Goal: Task Accomplishment & Management: Use online tool/utility

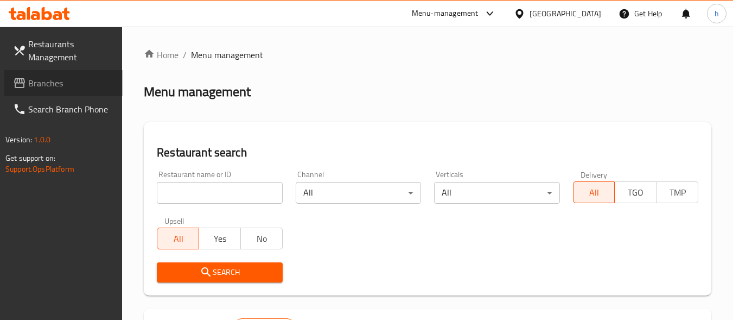
click at [61, 83] on span "Branches" at bounding box center [71, 83] width 86 height 13
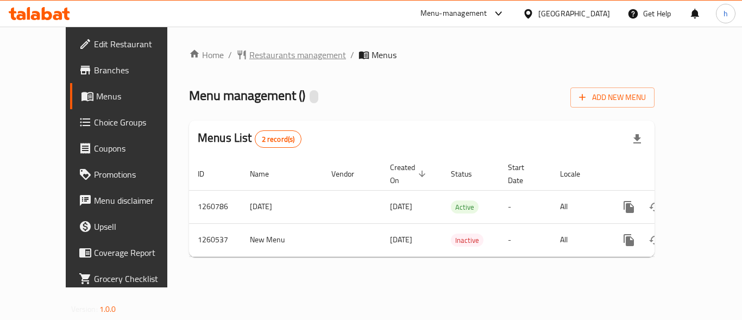
click at [249, 53] on span "Restaurants management" at bounding box center [297, 54] width 97 height 13
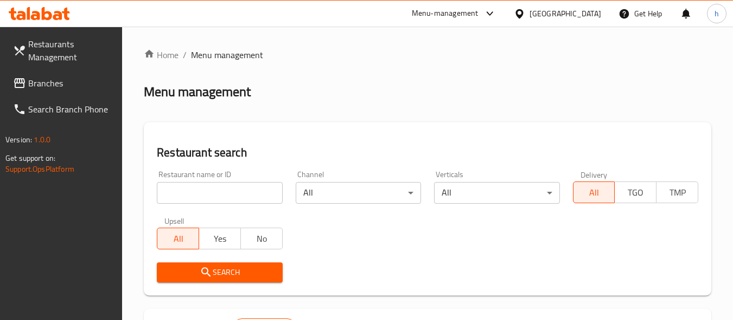
click at [262, 195] on input "search" at bounding box center [219, 193] width 125 height 22
paste input "684805"
type input "684805"
click button "Search" at bounding box center [219, 272] width 125 height 20
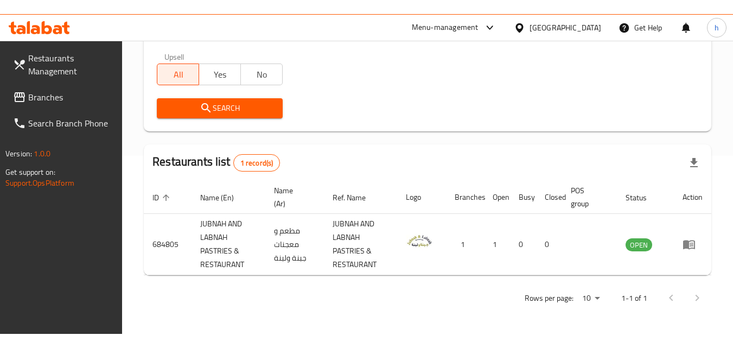
scroll to position [150, 0]
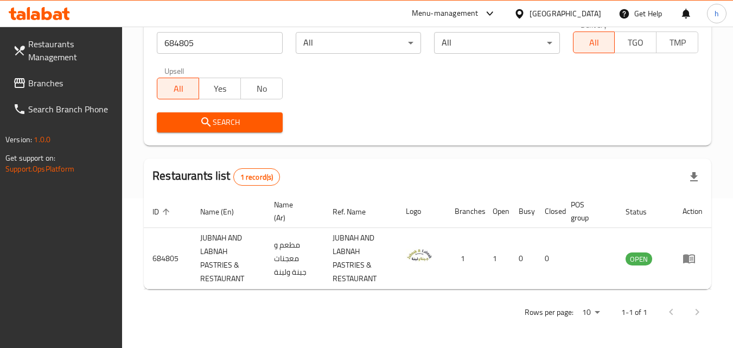
click at [553, 14] on div "[GEOGRAPHIC_DATA]" at bounding box center [566, 14] width 72 height 12
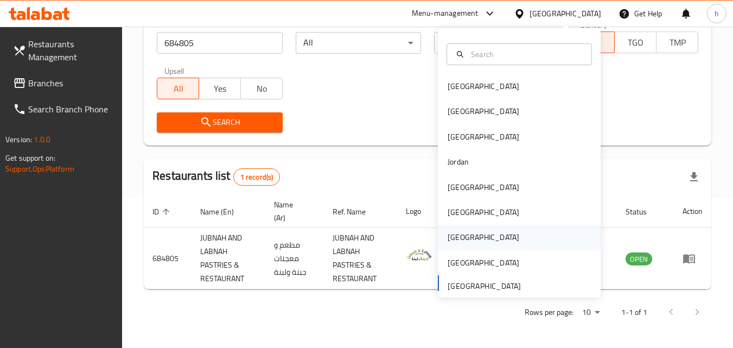
click at [463, 239] on div "[GEOGRAPHIC_DATA]" at bounding box center [483, 237] width 89 height 25
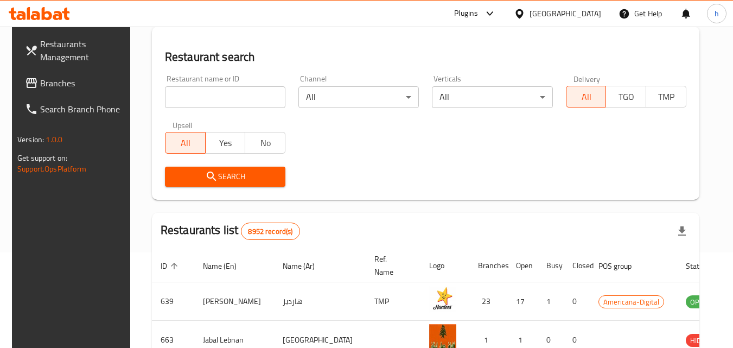
scroll to position [150, 0]
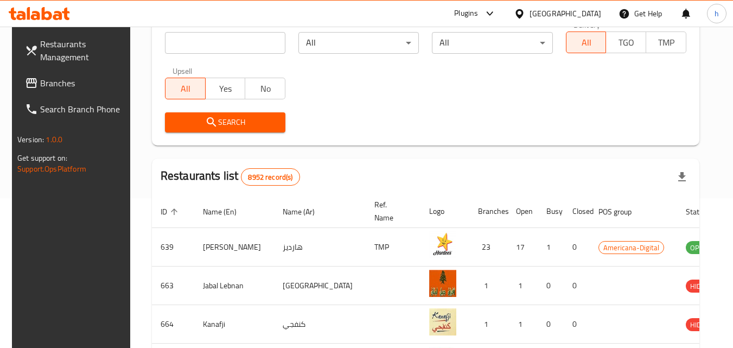
click at [65, 89] on span "Branches" at bounding box center [83, 83] width 86 height 13
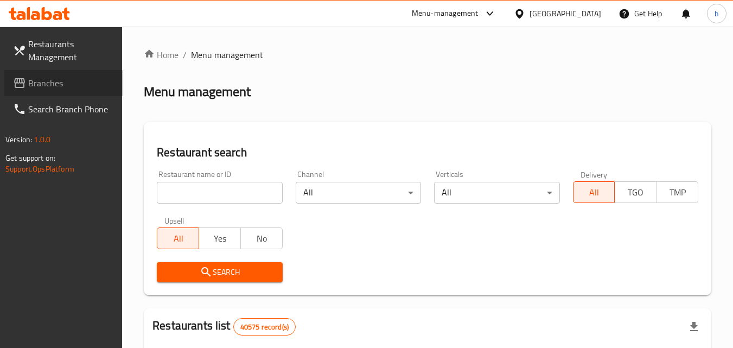
click at [36, 85] on span "Branches" at bounding box center [71, 83] width 86 height 13
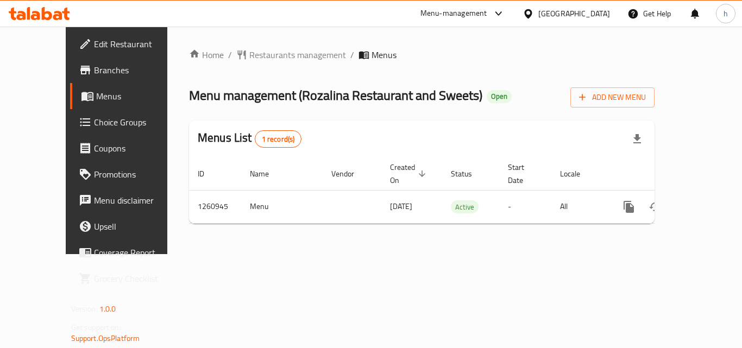
click at [277, 36] on div "Home / Restaurants management / Menus Menu management ( Rozalina Restaurant and…" at bounding box center [421, 140] width 509 height 227
click at [249, 56] on span "Restaurants management" at bounding box center [297, 54] width 97 height 13
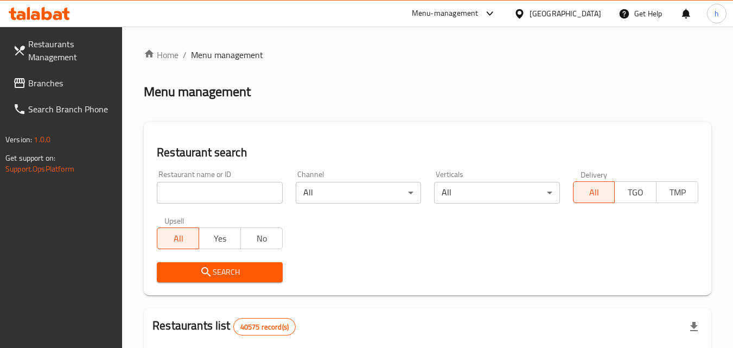
click at [237, 187] on input "search" at bounding box center [219, 193] width 125 height 22
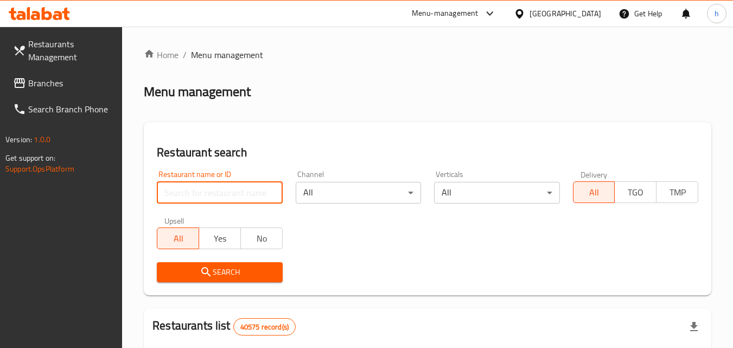
paste input "685004"
type input "685004"
click button "Search" at bounding box center [219, 272] width 125 height 20
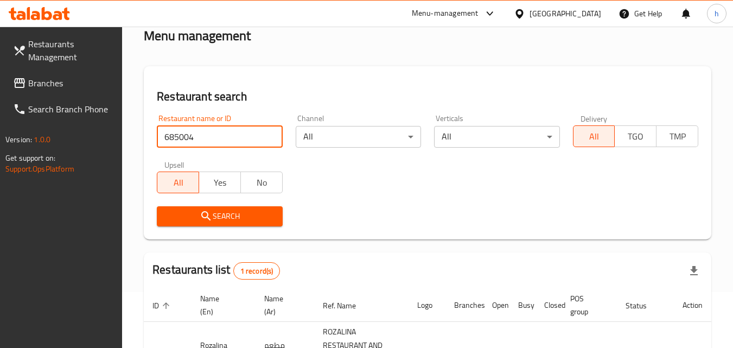
scroll to position [163, 0]
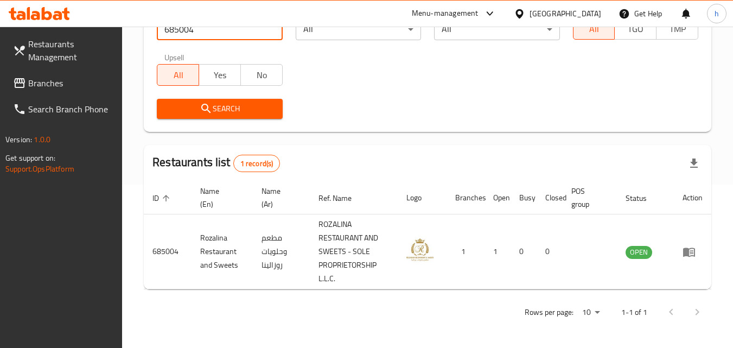
click at [536, 11] on div "[GEOGRAPHIC_DATA]" at bounding box center [566, 14] width 72 height 12
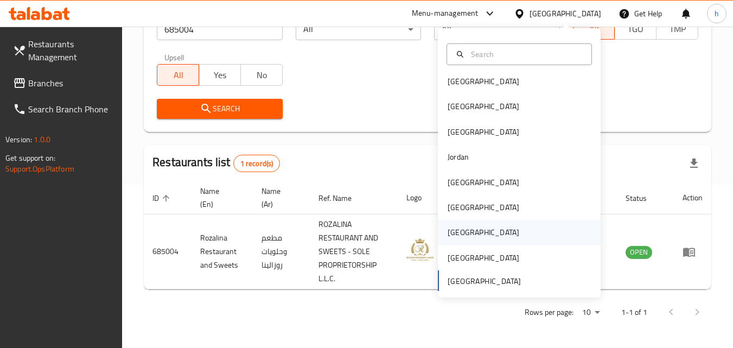
scroll to position [6, 0]
click at [497, 74] on div "Bahrain" at bounding box center [519, 80] width 163 height 25
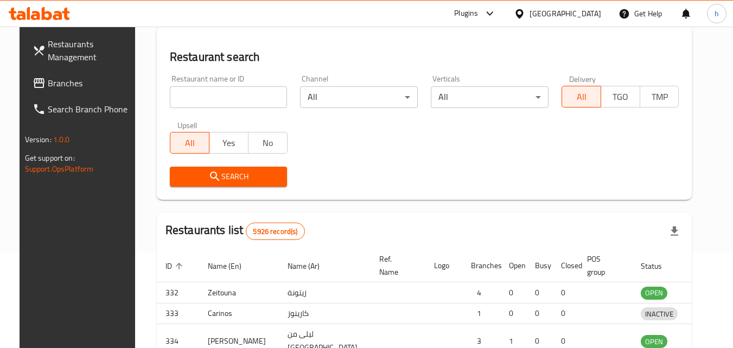
scroll to position [163, 0]
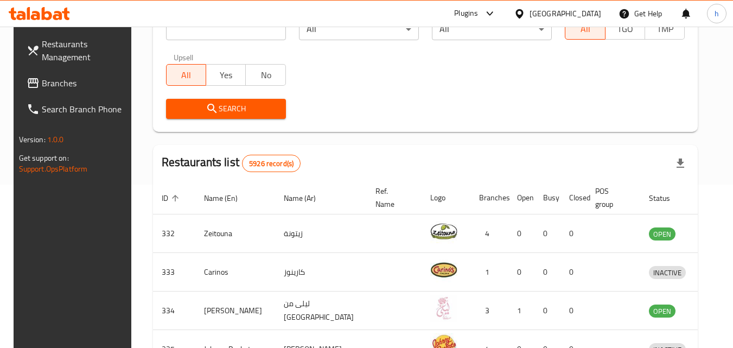
click at [55, 85] on span "Branches" at bounding box center [85, 83] width 86 height 13
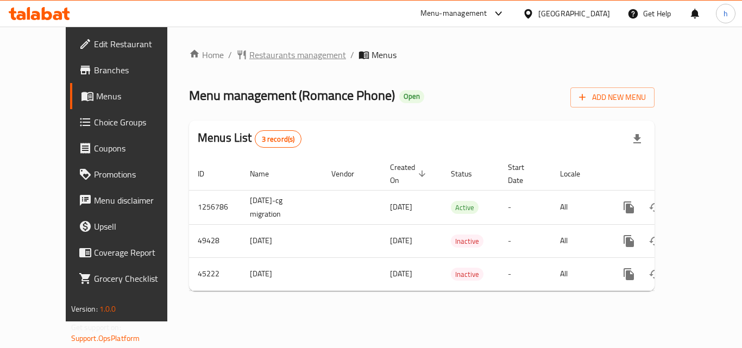
click at [264, 54] on span "Restaurants management" at bounding box center [297, 54] width 97 height 13
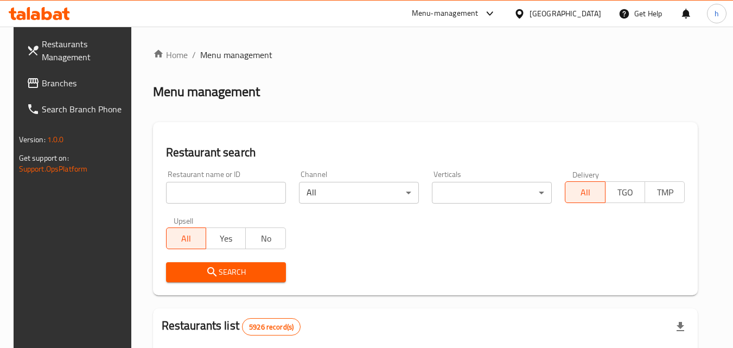
drag, startPoint x: 255, startPoint y: 193, endPoint x: 283, endPoint y: 176, distance: 32.6
click at [280, 178] on div "Restaurant name or ID Restaurant name or ID" at bounding box center [226, 186] width 120 height 33
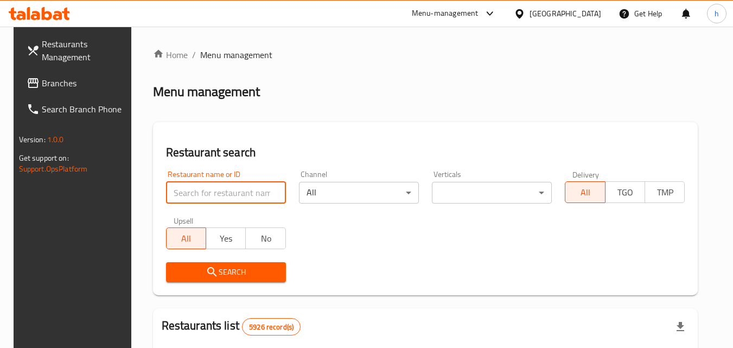
paste input "23118"
type input "23118"
click button "Search" at bounding box center [226, 272] width 120 height 20
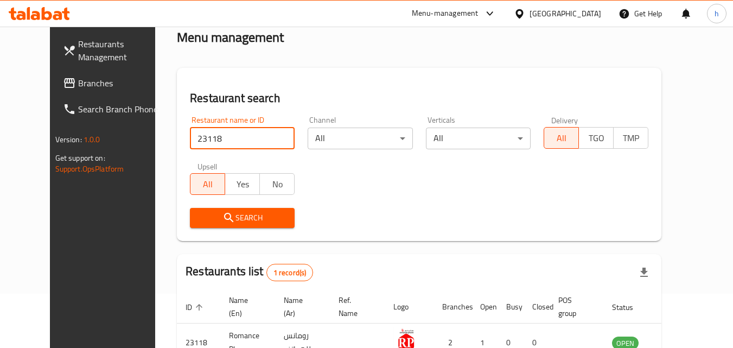
scroll to position [127, 0]
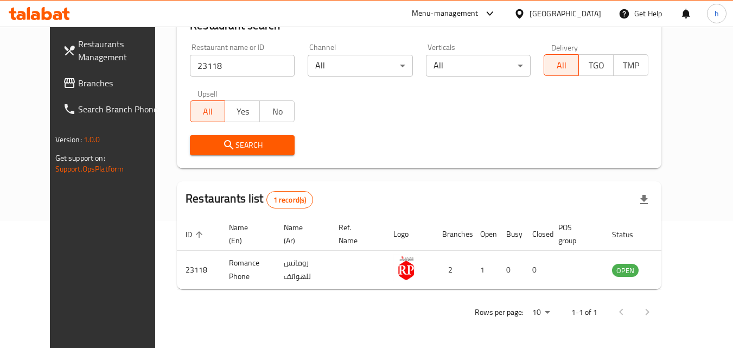
click at [586, 10] on div "[GEOGRAPHIC_DATA]" at bounding box center [566, 14] width 72 height 12
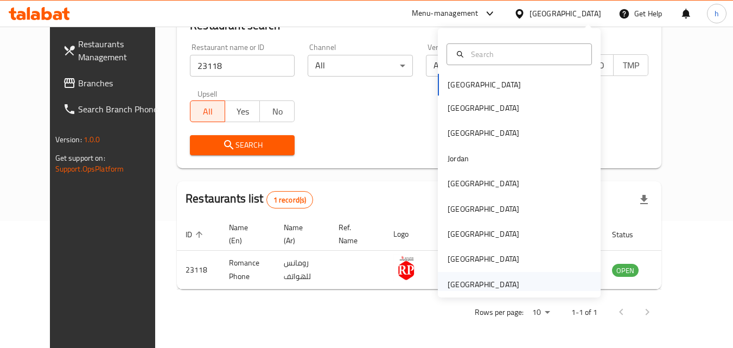
click at [473, 286] on div "[GEOGRAPHIC_DATA]" at bounding box center [484, 284] width 72 height 12
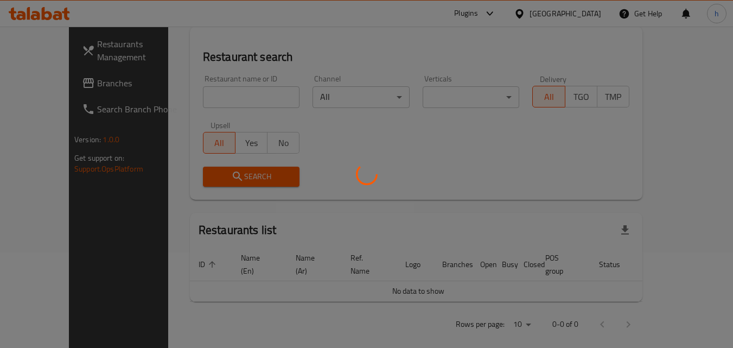
scroll to position [127, 0]
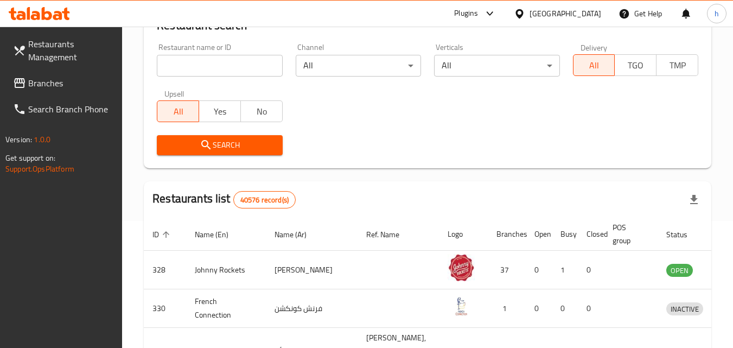
click at [38, 80] on span "Branches" at bounding box center [71, 83] width 86 height 13
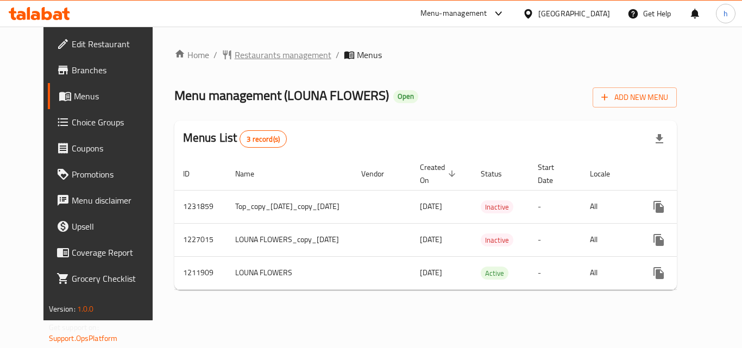
click at [238, 56] on span "Restaurants management" at bounding box center [283, 54] width 97 height 13
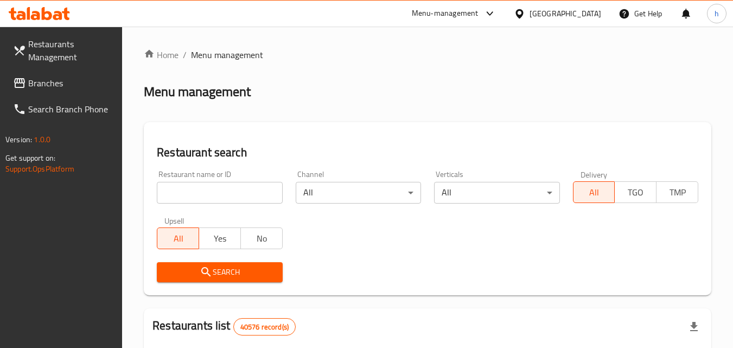
click at [237, 192] on input "search" at bounding box center [219, 193] width 125 height 22
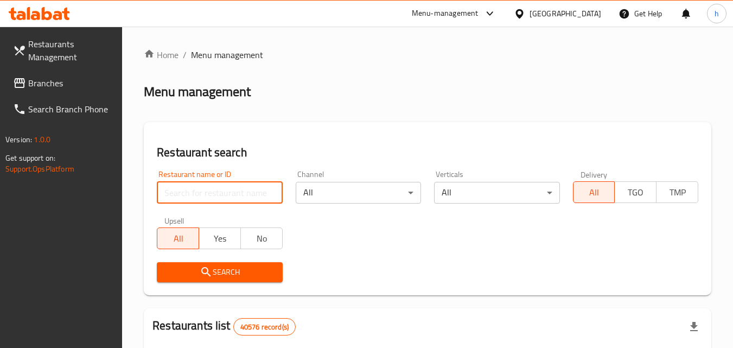
paste input "671483"
type input "671483"
click button "Search" at bounding box center [219, 272] width 125 height 20
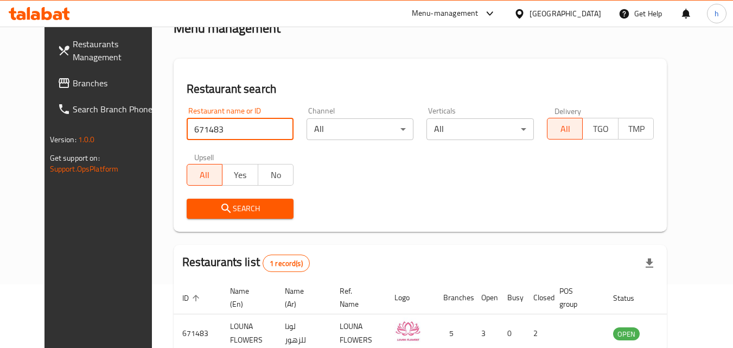
scroll to position [127, 0]
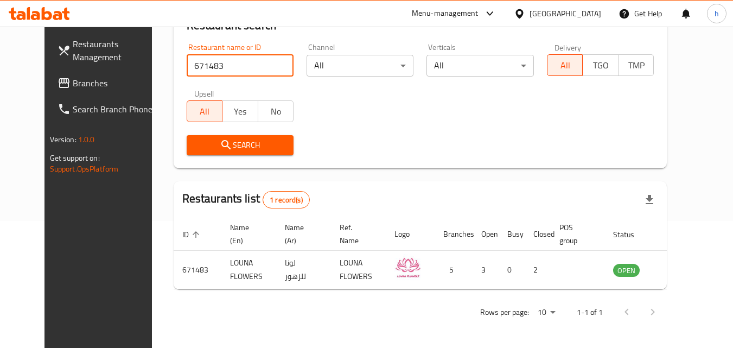
click at [270, 64] on input "671483" at bounding box center [240, 66] width 107 height 22
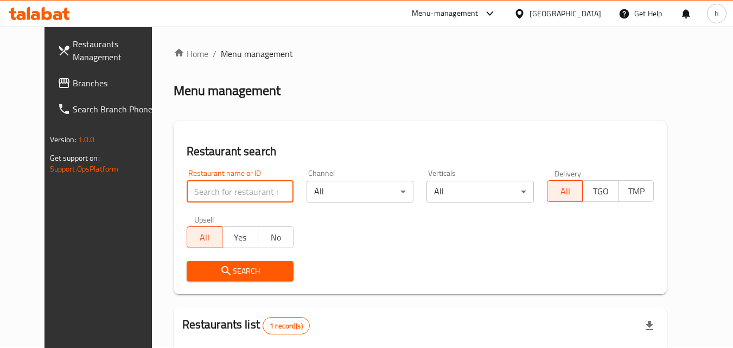
scroll to position [0, 0]
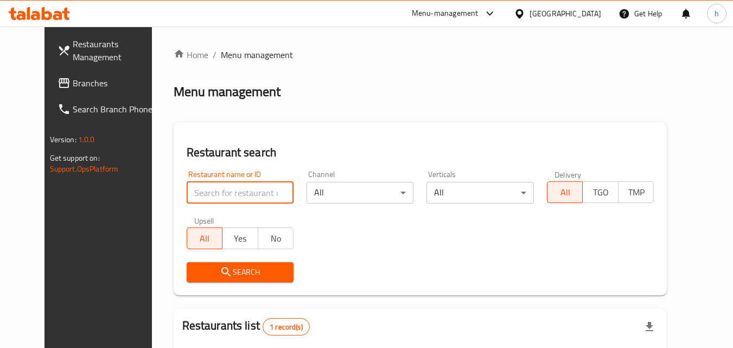
click at [73, 79] on span "Branches" at bounding box center [116, 83] width 86 height 13
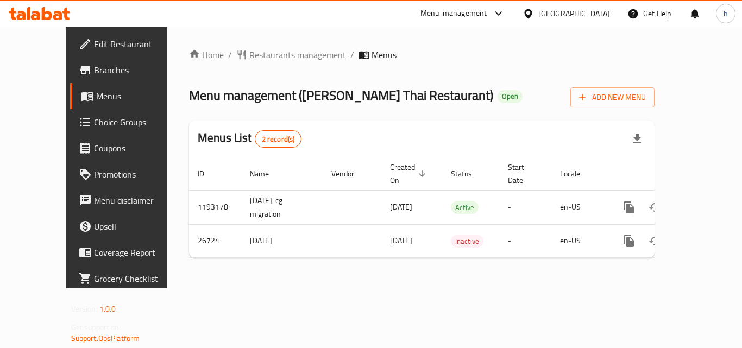
click at [249, 53] on span "Restaurants management" at bounding box center [297, 54] width 97 height 13
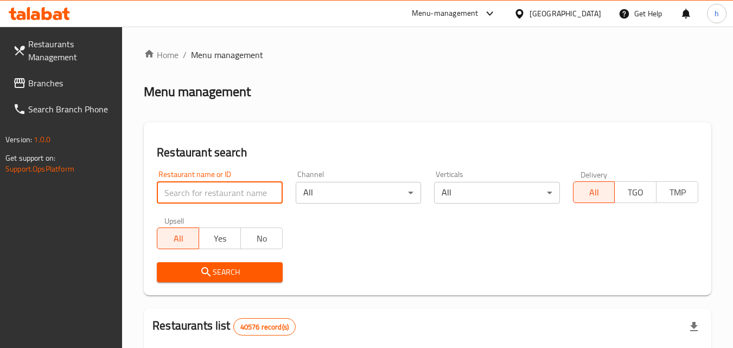
click at [207, 189] on input "search" at bounding box center [219, 193] width 125 height 22
paste input "13921"
type input "13921"
click button "Search" at bounding box center [219, 272] width 125 height 20
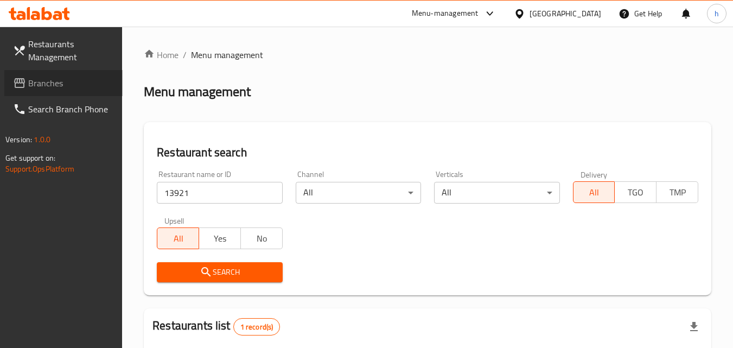
click at [60, 90] on span "Branches" at bounding box center [71, 83] width 86 height 13
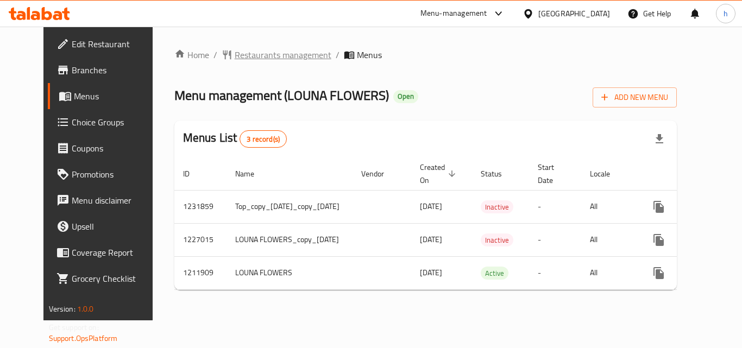
click at [237, 56] on span "Restaurants management" at bounding box center [283, 54] width 97 height 13
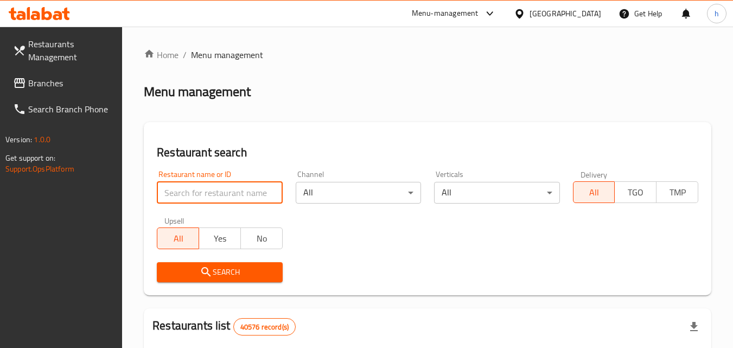
click at [237, 194] on input "search" at bounding box center [219, 193] width 125 height 22
paste input "671483"
type input "671483"
click button "Search" at bounding box center [219, 272] width 125 height 20
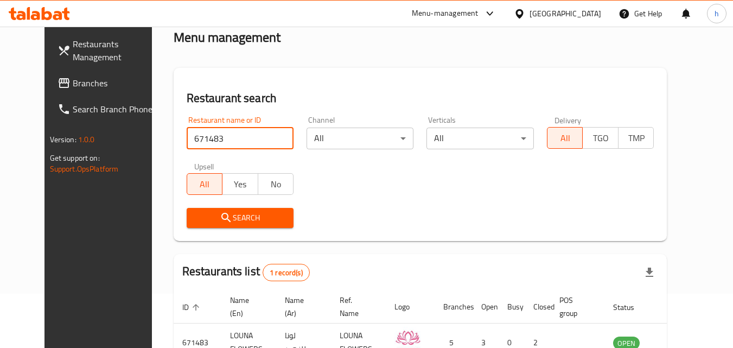
scroll to position [127, 0]
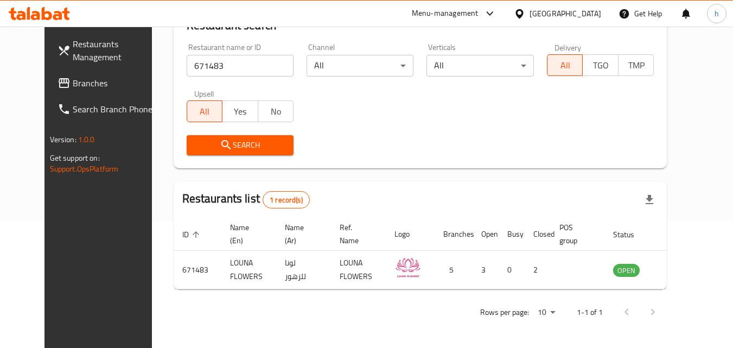
click at [592, 18] on div "[GEOGRAPHIC_DATA]" at bounding box center [566, 14] width 72 height 12
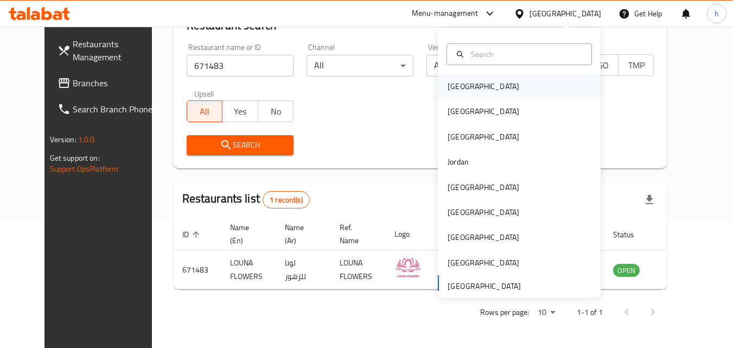
click at [448, 83] on div "[GEOGRAPHIC_DATA]" at bounding box center [484, 86] width 72 height 12
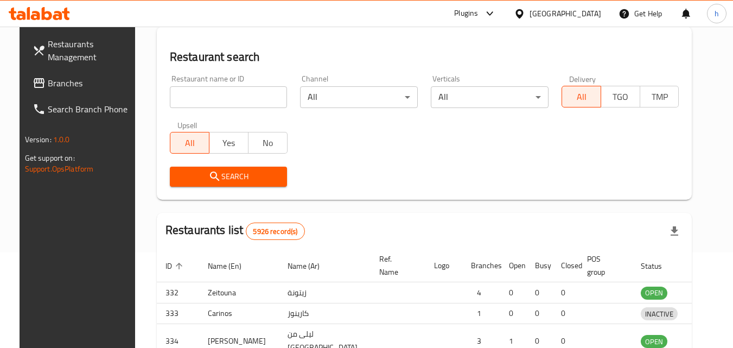
scroll to position [127, 0]
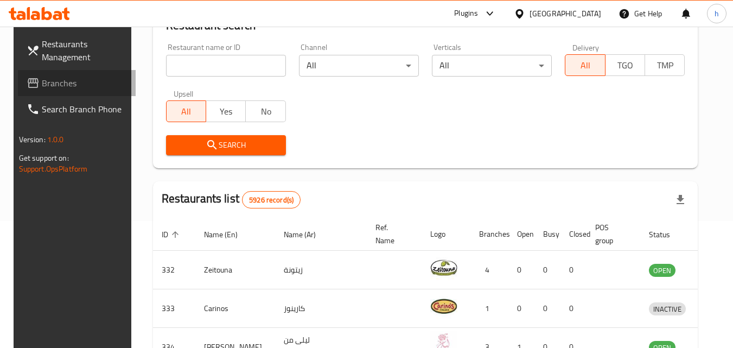
click at [42, 81] on span "Branches" at bounding box center [85, 83] width 86 height 13
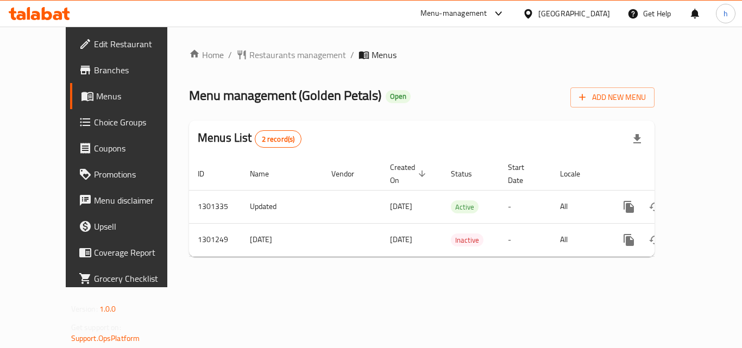
click at [230, 63] on div "Home / Restaurants management / Menus Menu management ( Golden Petals ) Open Ad…" at bounding box center [421, 156] width 465 height 217
click at [249, 55] on span "Restaurants management" at bounding box center [297, 54] width 97 height 13
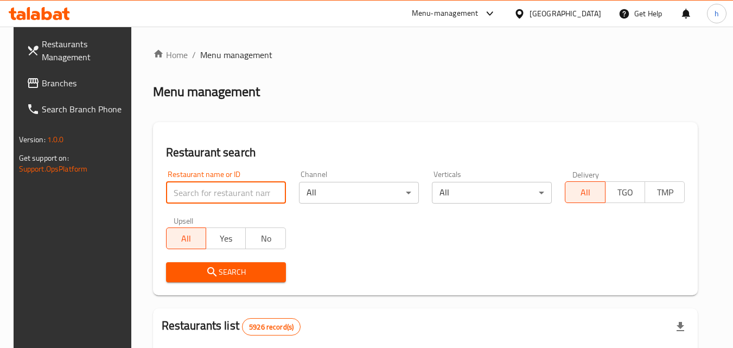
click at [221, 191] on input "search" at bounding box center [226, 193] width 120 height 22
paste input "701874"
type input "701874"
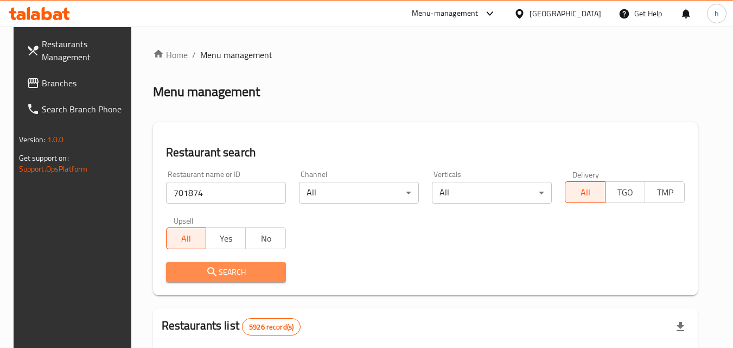
click at [224, 270] on span "Search" at bounding box center [226, 272] width 103 height 14
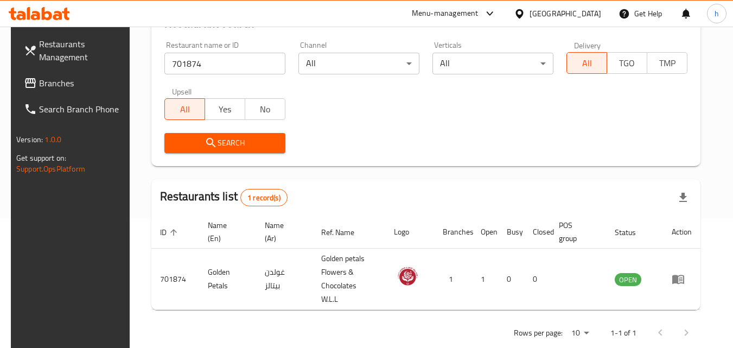
scroll to position [136, 0]
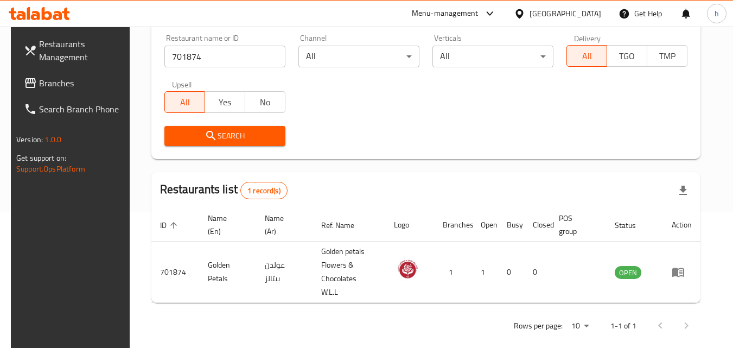
click at [589, 9] on div "[GEOGRAPHIC_DATA]" at bounding box center [566, 14] width 72 height 12
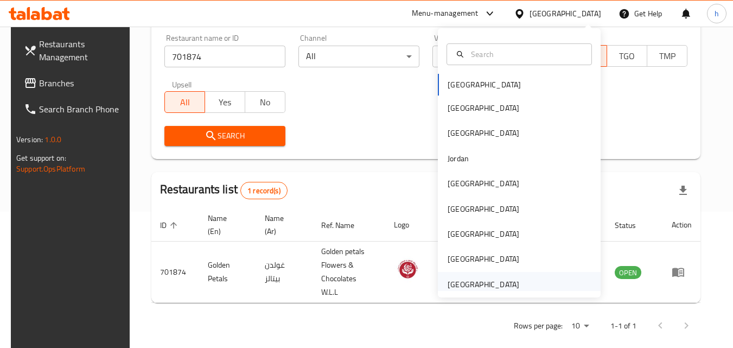
click at [482, 279] on div "[GEOGRAPHIC_DATA]" at bounding box center [484, 284] width 72 height 12
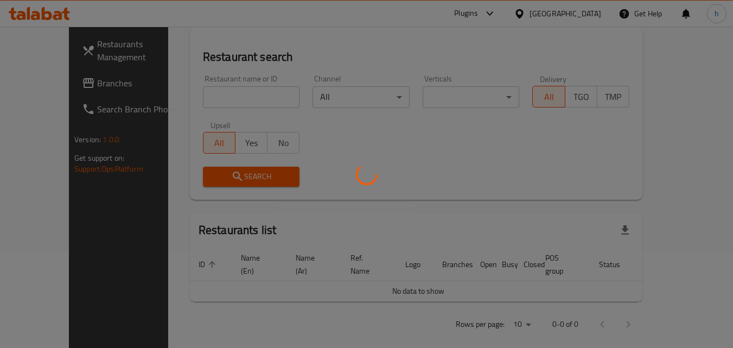
scroll to position [136, 0]
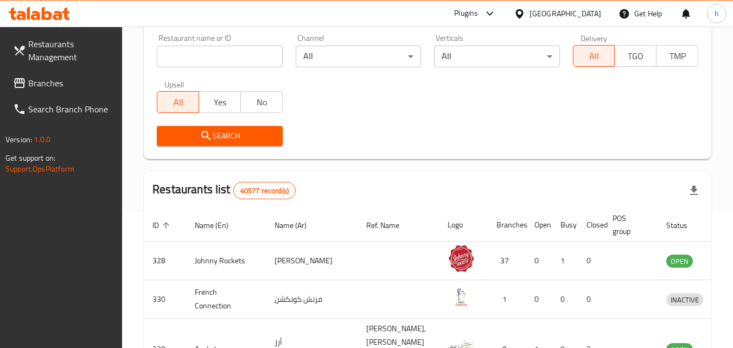
click at [26, 80] on icon at bounding box center [19, 83] width 13 height 13
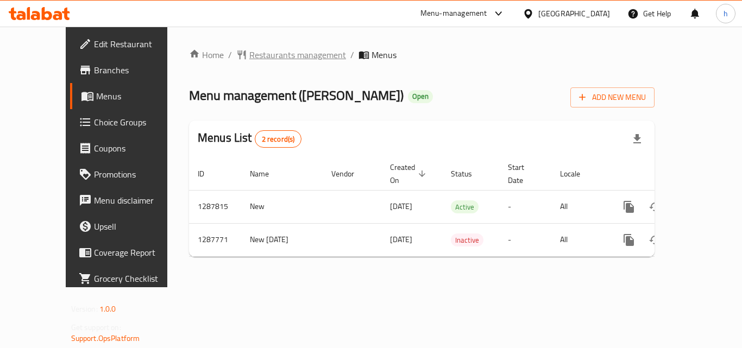
click at [280, 58] on span "Restaurants management" at bounding box center [297, 54] width 97 height 13
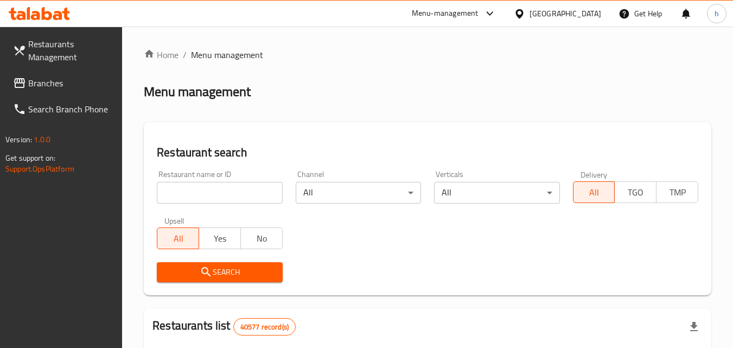
drag, startPoint x: 255, startPoint y: 186, endPoint x: 249, endPoint y: 194, distance: 9.7
click at [251, 191] on input "search" at bounding box center [219, 193] width 125 height 22
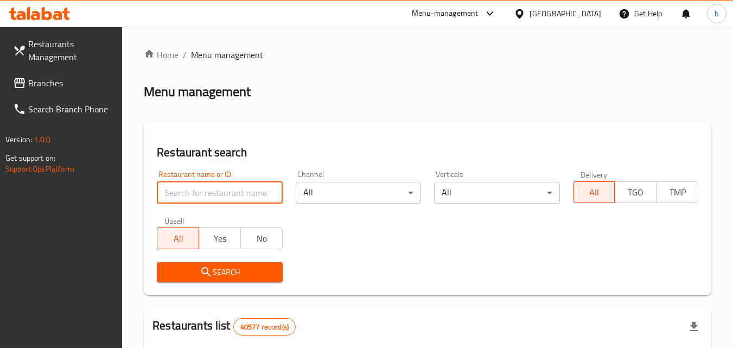
paste input "696852"
type input "696852"
click button "Search" at bounding box center [219, 272] width 125 height 20
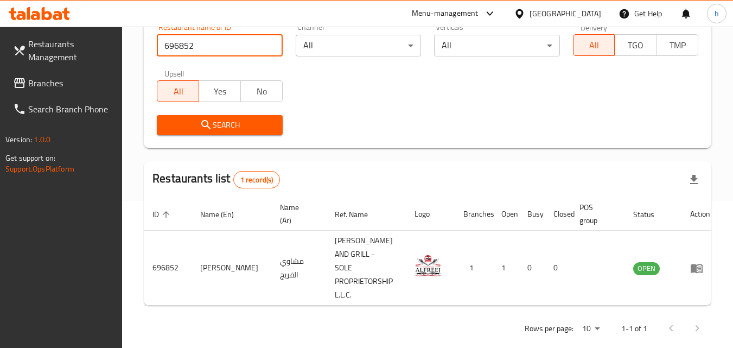
scroll to position [150, 0]
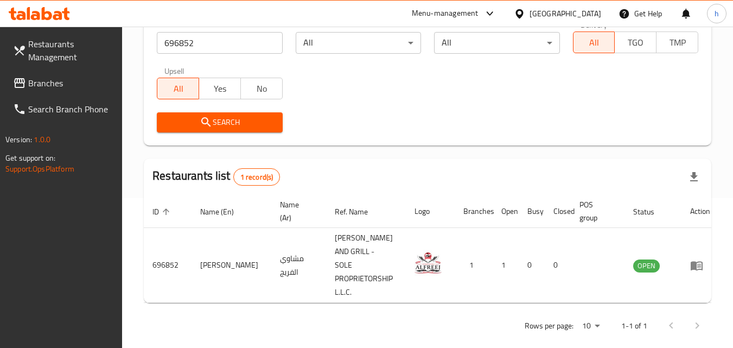
click at [599, 10] on div "[GEOGRAPHIC_DATA]" at bounding box center [566, 14] width 72 height 12
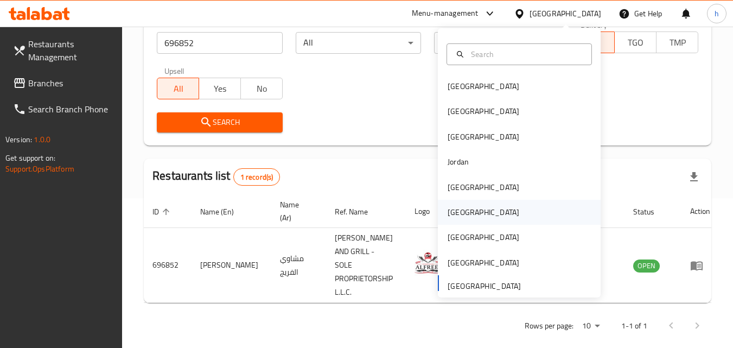
click at [448, 218] on div "[GEOGRAPHIC_DATA]" at bounding box center [484, 212] width 72 height 12
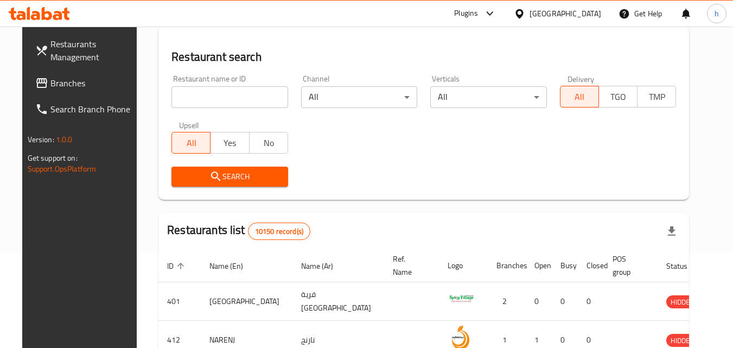
scroll to position [150, 0]
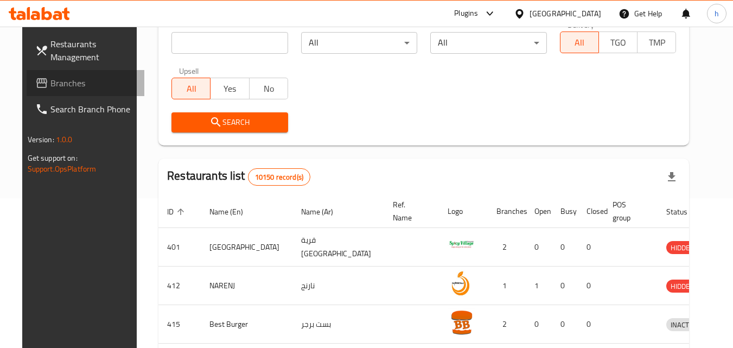
click at [59, 79] on span "Branches" at bounding box center [93, 83] width 86 height 13
